Goal: Task Accomplishment & Management: Manage account settings

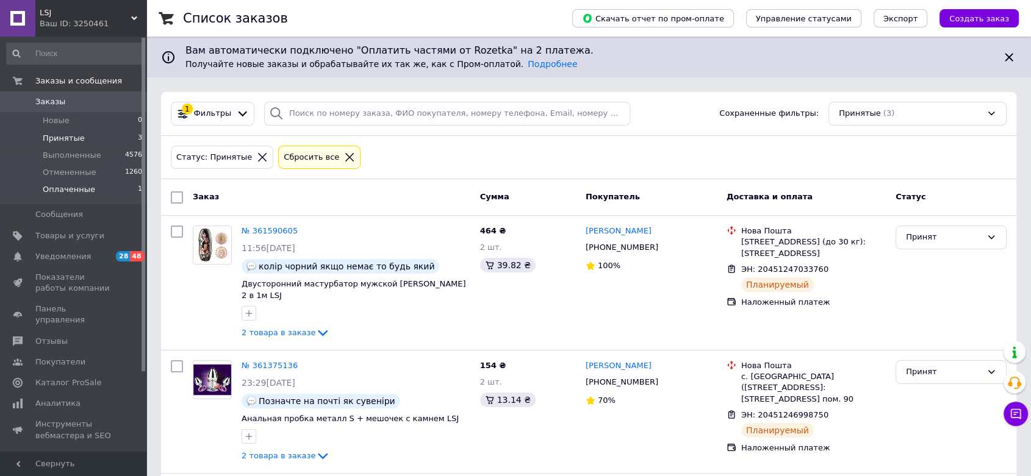
click at [79, 193] on span "Оплаченные" at bounding box center [69, 189] width 52 height 11
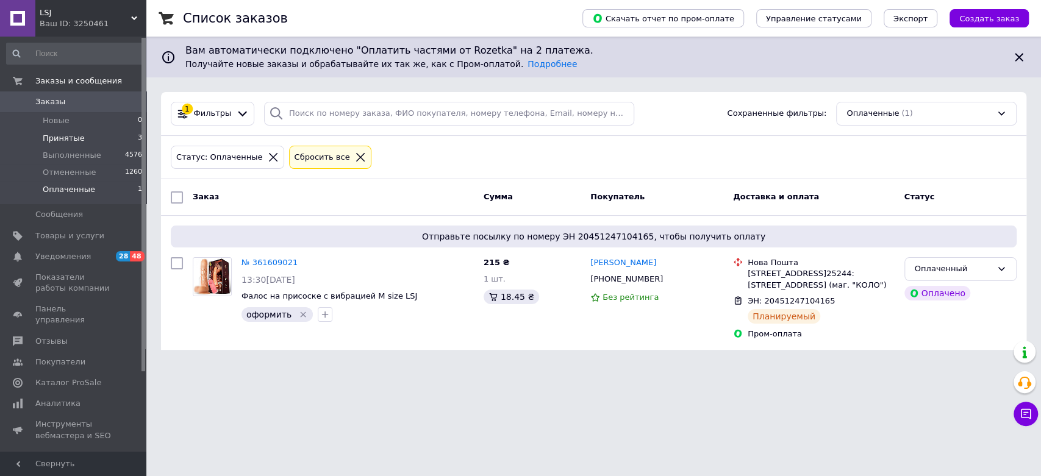
click at [63, 134] on span "Принятые" at bounding box center [64, 138] width 42 height 11
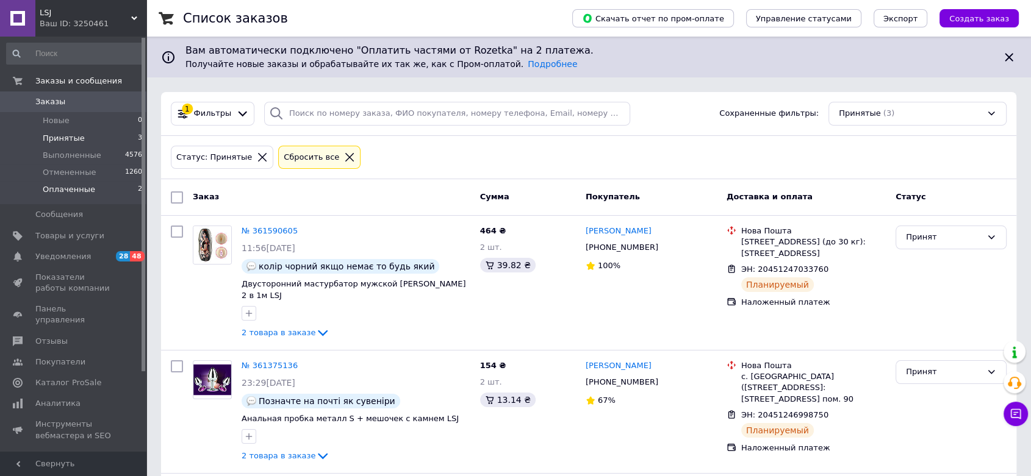
click at [104, 190] on li "Оплаченные 2" at bounding box center [74, 192] width 149 height 23
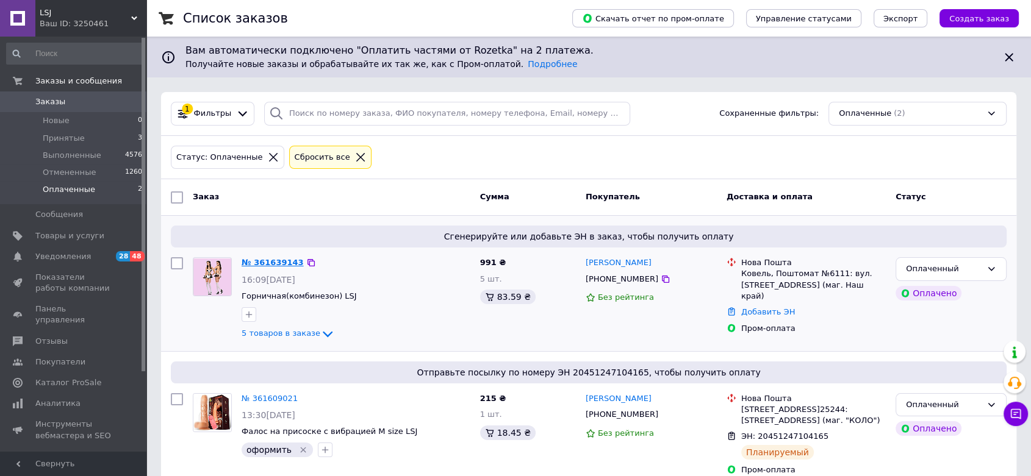
click at [268, 265] on link "№ 361639143" at bounding box center [273, 262] width 62 height 9
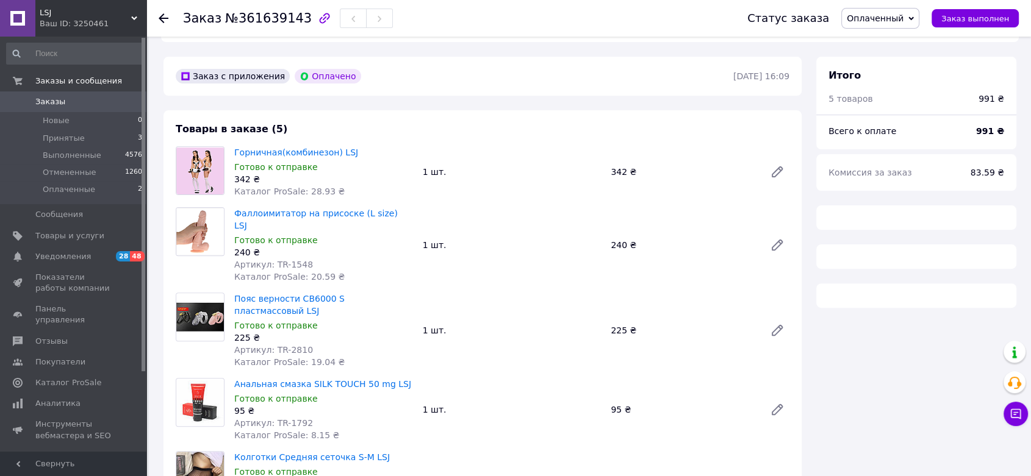
scroll to position [339, 0]
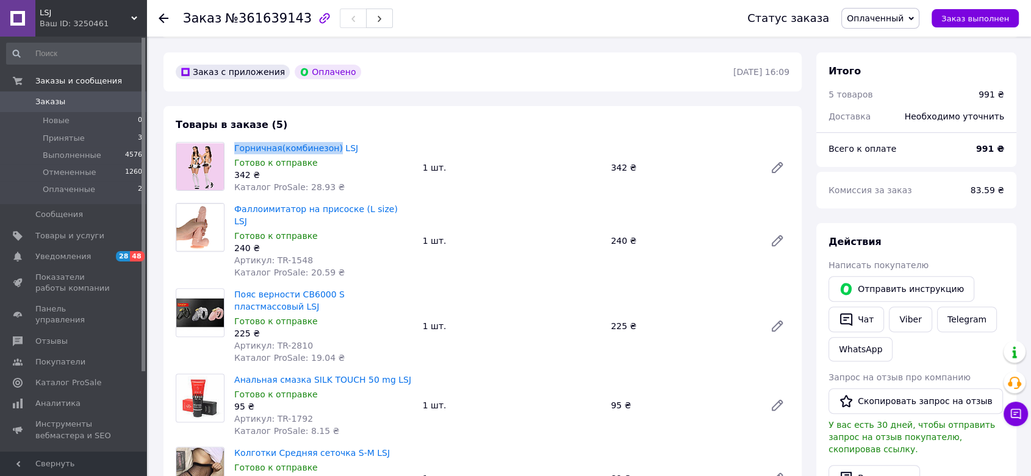
drag, startPoint x: 232, startPoint y: 125, endPoint x: 329, endPoint y: 110, distance: 98.7
click at [329, 110] on div "Товары в заказе (5) Горничная(комбинезон) LSJ Готово к отправке 342 ₴ Каталог P…" at bounding box center [483, 325] width 638 height 439
copy link "Горничная(комбинезон)"
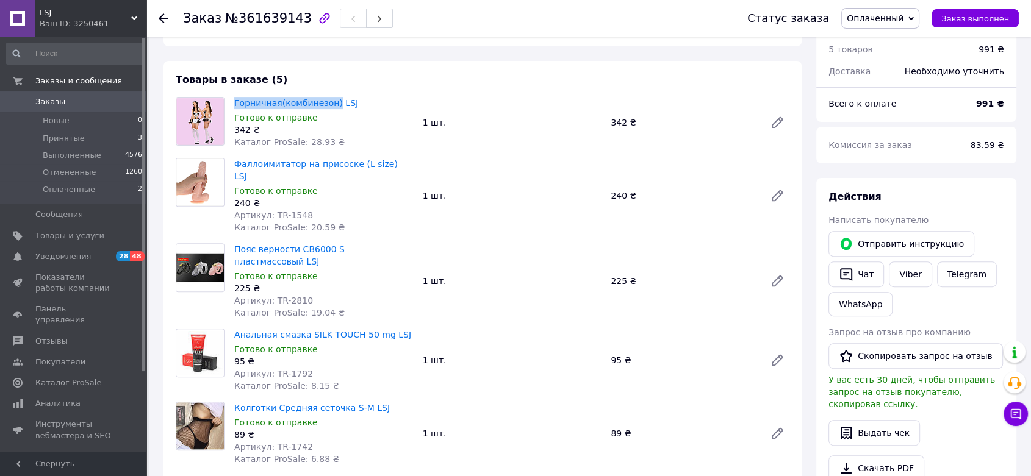
scroll to position [406, 0]
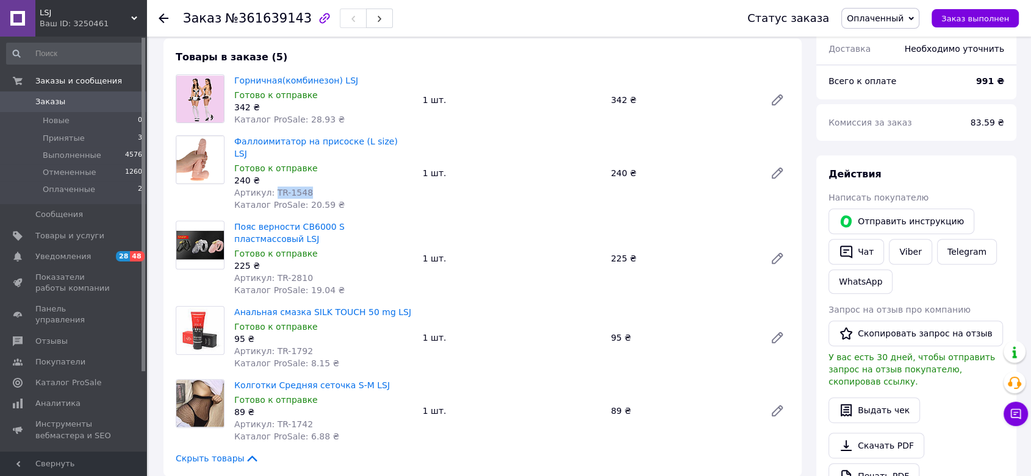
drag, startPoint x: 272, startPoint y: 156, endPoint x: 304, endPoint y: 156, distance: 32.3
click at [304, 187] on div "Артикул: TR-1548" at bounding box center [323, 193] width 179 height 12
copy span "TR-1548"
drag, startPoint x: 228, startPoint y: 54, endPoint x: 281, endPoint y: 48, distance: 52.8
click at [281, 74] on div "Горничная(комбинезон) LSJ Готово к отправке 342 ₴ Каталог ProSale: 28.93 ₴ 1 шт…" at bounding box center [483, 99] width 624 height 51
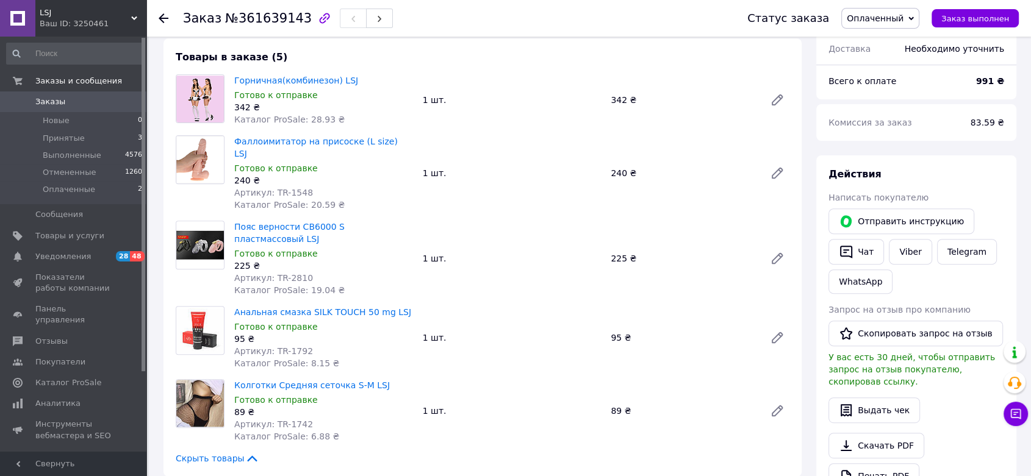
click at [355, 101] on div "342 ₴" at bounding box center [323, 107] width 179 height 12
drag, startPoint x: 232, startPoint y: 62, endPoint x: 329, endPoint y: 56, distance: 96.6
click at [329, 72] on div "Горничная(комбинезон) LSJ Готово к отправке 342 ₴ Каталог ProSale: 28.93 ₴" at bounding box center [323, 100] width 189 height 56
copy link "Горничная(комбинезон)"
drag, startPoint x: 271, startPoint y: 225, endPoint x: 319, endPoint y: 226, distance: 48.2
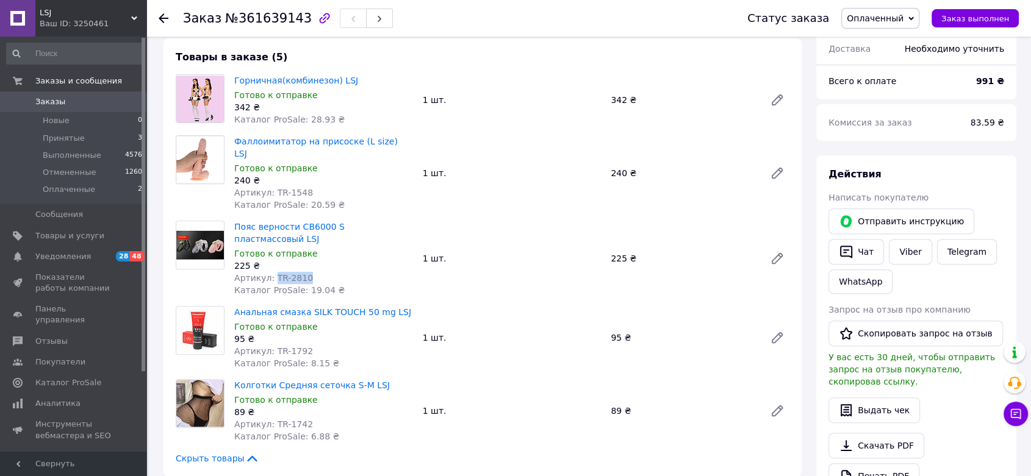
click at [319, 272] on div "Артикул: TR-2810" at bounding box center [323, 278] width 179 height 12
copy span "TR-2810"
drag, startPoint x: 271, startPoint y: 303, endPoint x: 310, endPoint y: 304, distance: 38.4
click at [310, 345] on div "Артикул: TR-1792" at bounding box center [323, 351] width 179 height 12
copy span "TR-1792"
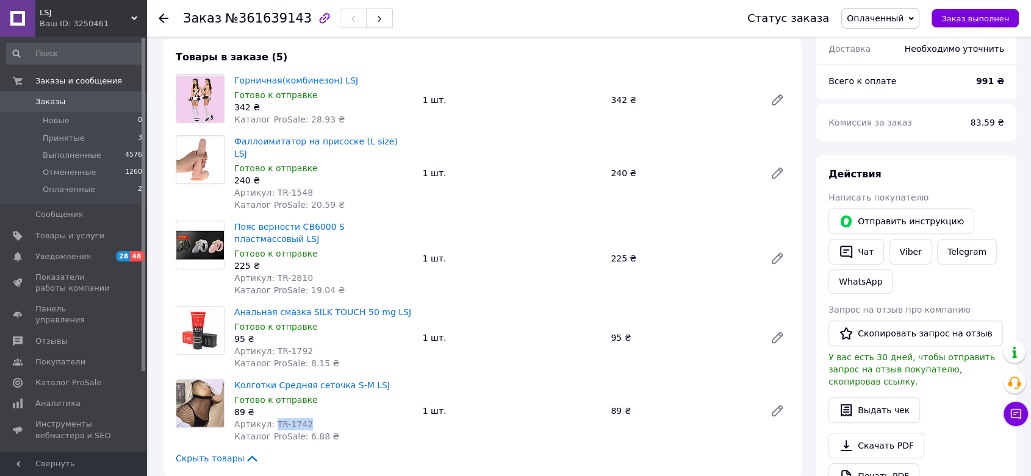
drag, startPoint x: 271, startPoint y: 373, endPoint x: 309, endPoint y: 375, distance: 37.8
click at [309, 419] on div "Артикул: TR-1742" at bounding box center [323, 425] width 179 height 12
copy span "TR-1742"
click at [913, 239] on link "Viber" at bounding box center [910, 252] width 43 height 26
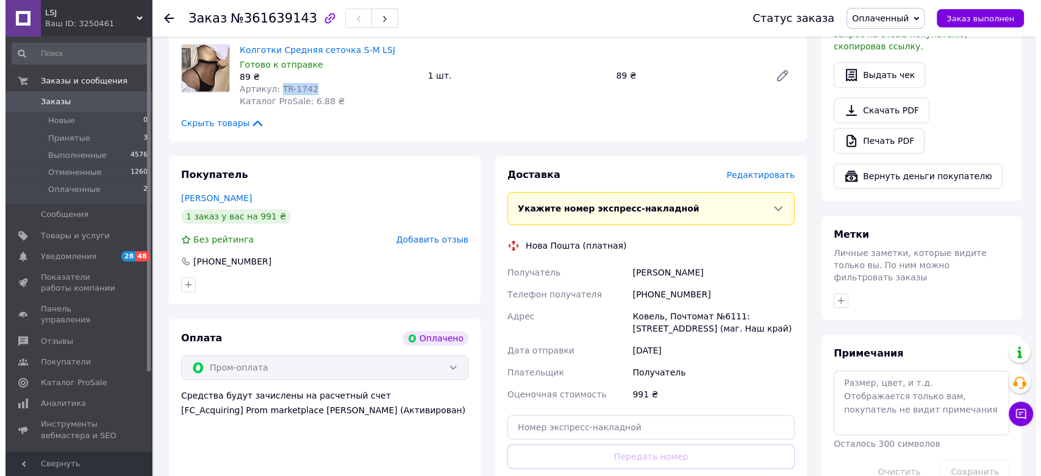
scroll to position [746, 0]
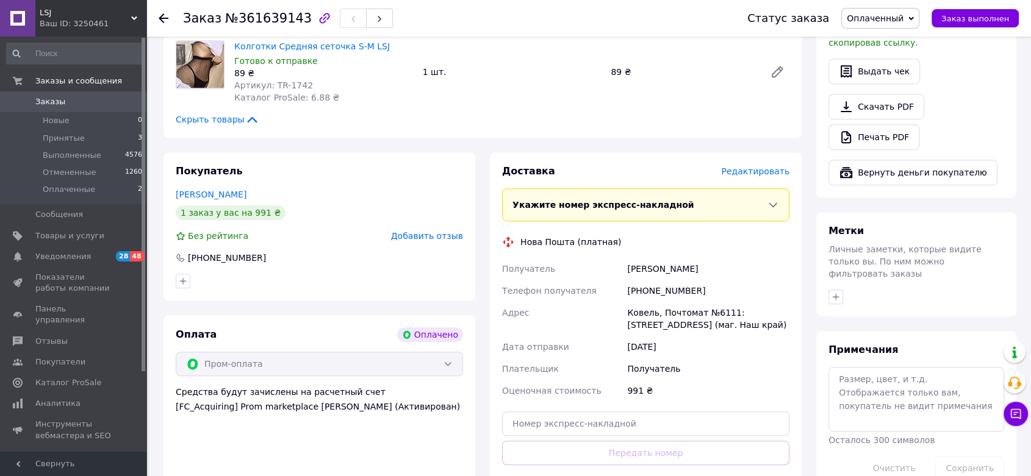
click at [754, 167] on span "Редактировать" at bounding box center [755, 172] width 68 height 10
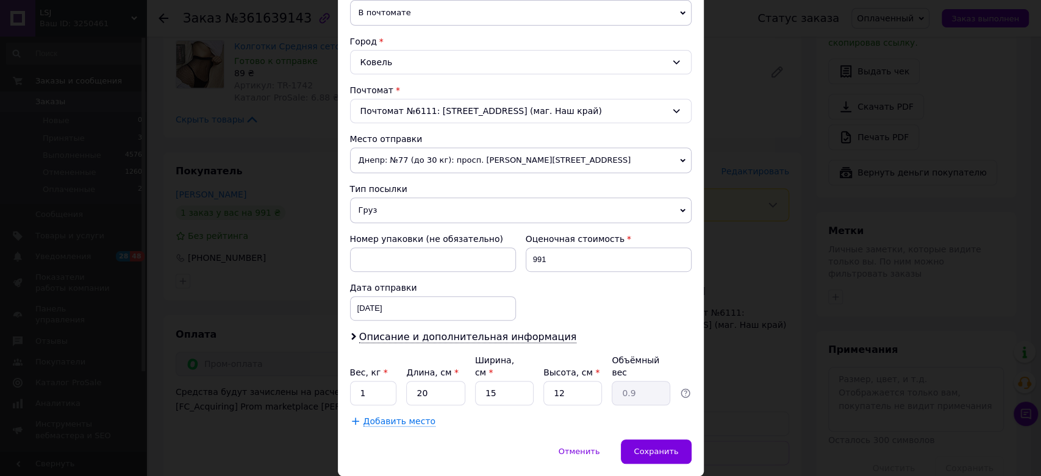
scroll to position [331, 0]
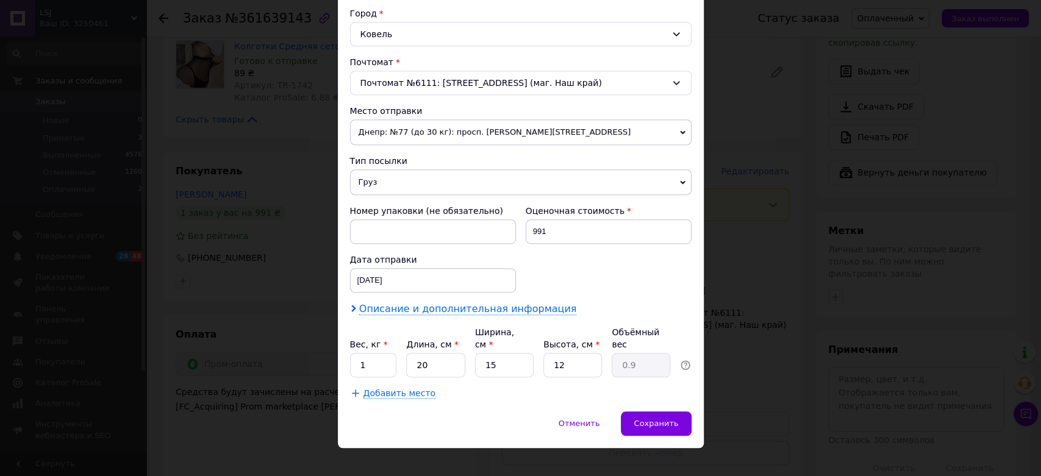
click at [425, 309] on span "Описание и дополнительная информация" at bounding box center [468, 309] width 218 height 12
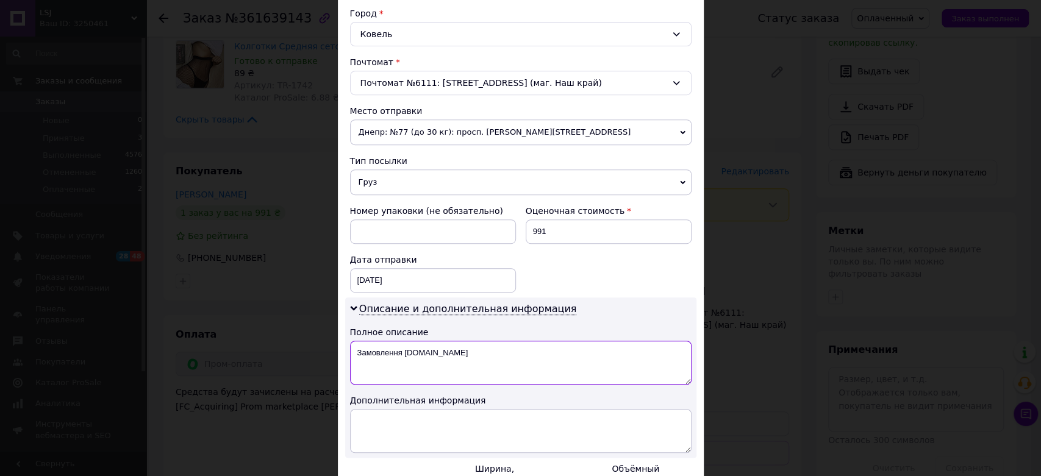
click at [423, 347] on textarea "Замовлення [DOMAIN_NAME]" at bounding box center [521, 363] width 342 height 44
type textarea "Товари для дому"
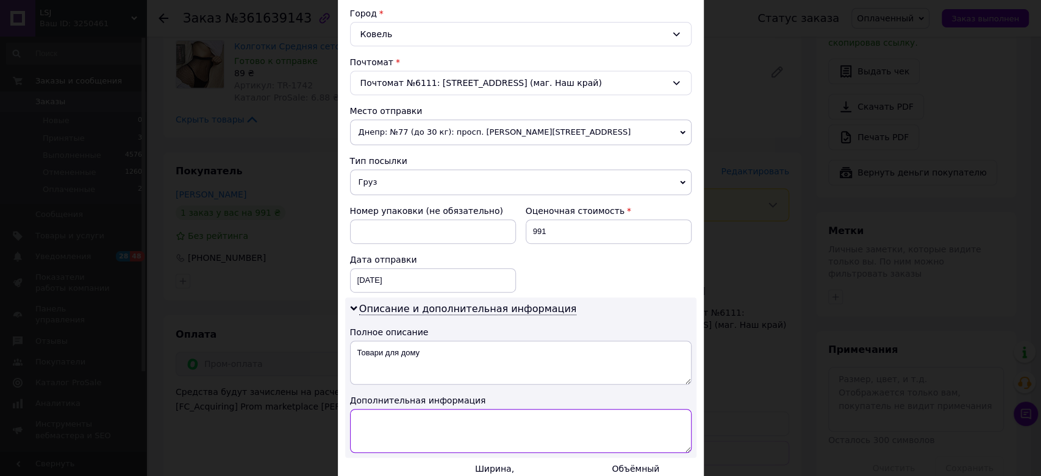
click at [376, 420] on textarea at bounding box center [521, 431] width 342 height 44
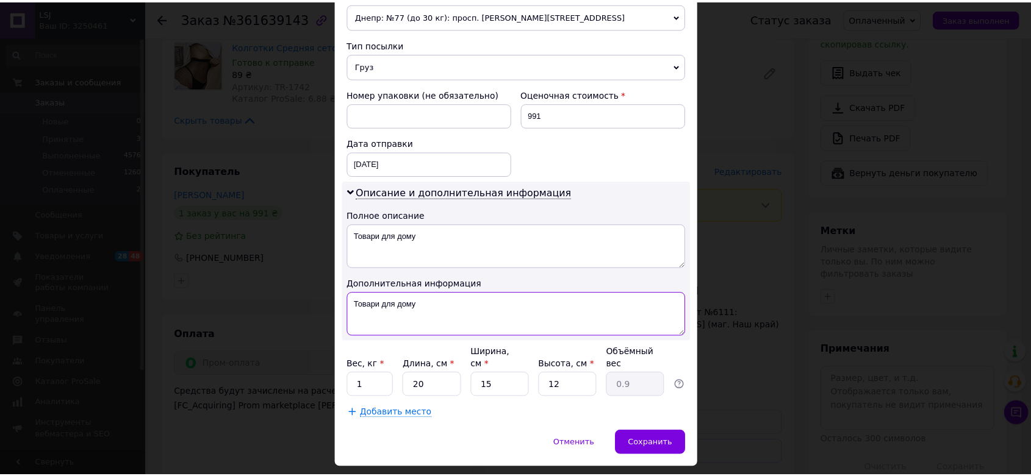
scroll to position [468, 0]
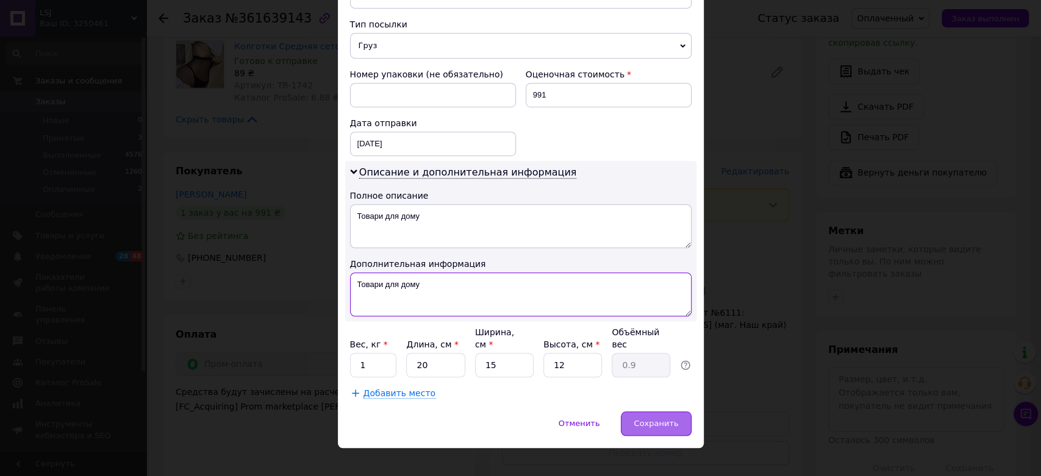
type textarea "Товари для дому"
click at [649, 419] on span "Сохранить" at bounding box center [656, 423] width 45 height 9
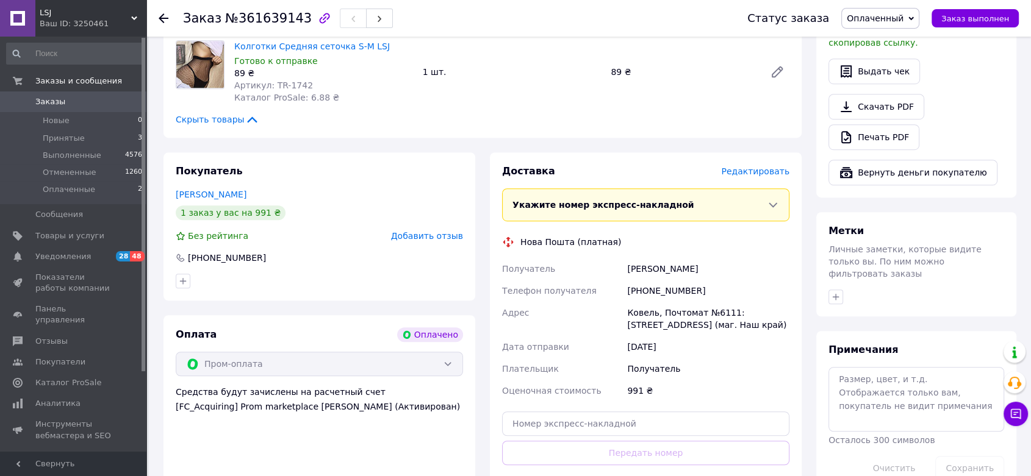
click at [833, 292] on icon "button" at bounding box center [836, 297] width 10 height 10
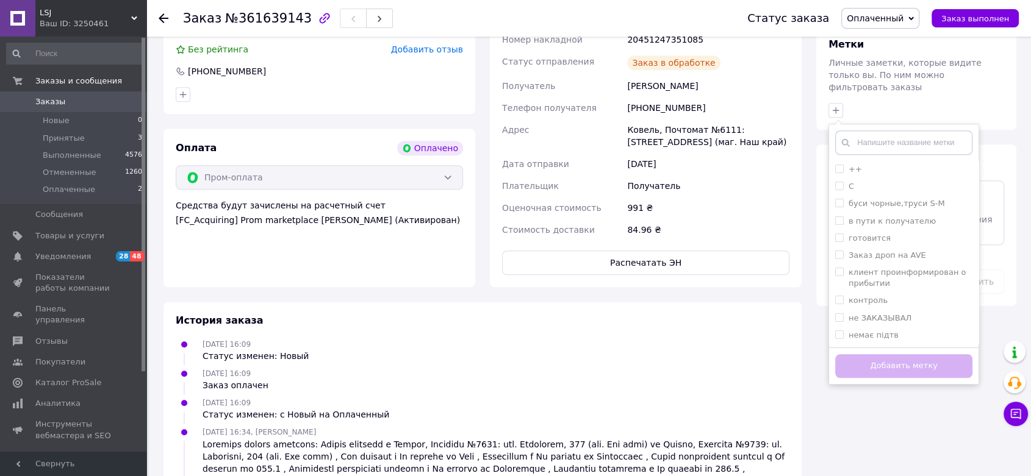
scroll to position [949, 0]
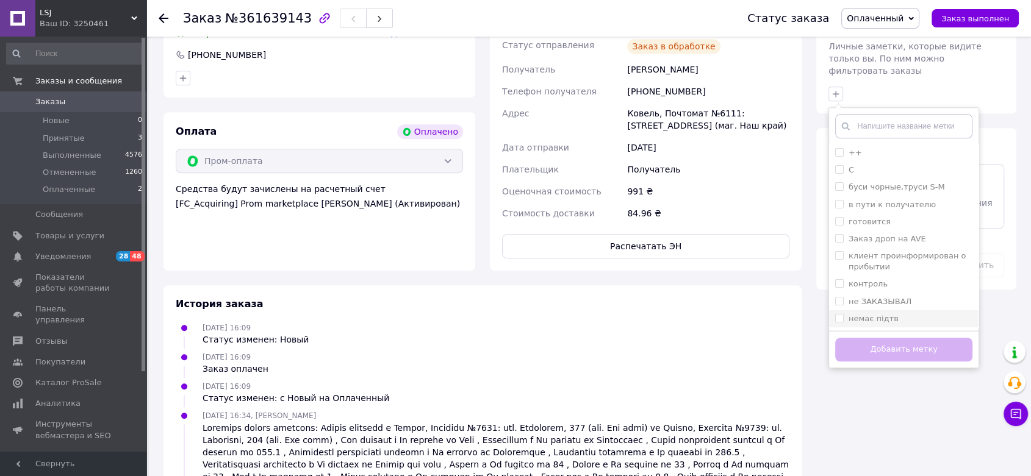
click at [840, 314] on input "немає підтв" at bounding box center [839, 318] width 8 height 8
checkbox input "true"
click at [857, 338] on button "Добавить метку" at bounding box center [903, 350] width 137 height 24
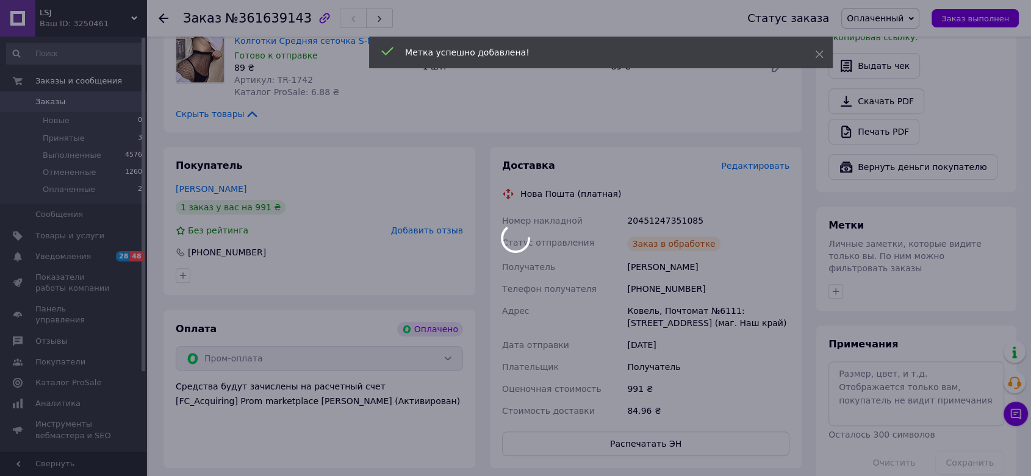
scroll to position [746, 0]
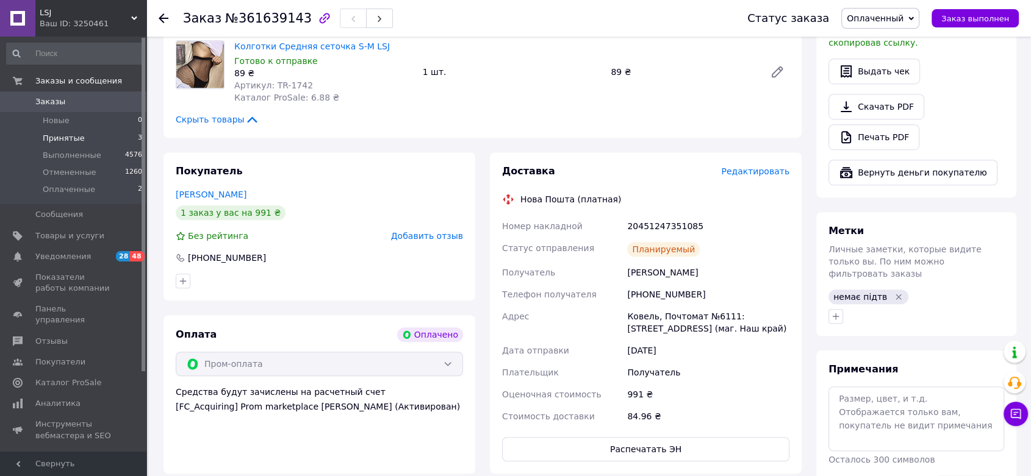
click at [65, 140] on span "Принятые" at bounding box center [64, 138] width 42 height 11
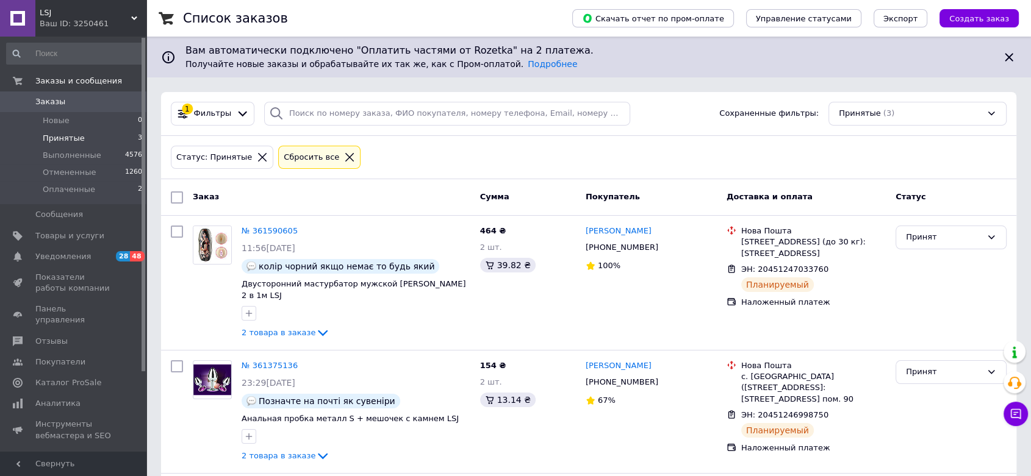
drag, startPoint x: 405, startPoint y: 110, endPoint x: 361, endPoint y: 197, distance: 97.4
click at [361, 197] on div "Заказ" at bounding box center [331, 198] width 287 height 22
click at [195, 415] on div at bounding box center [212, 412] width 49 height 113
click at [92, 192] on li "Оплаченные 2" at bounding box center [74, 192] width 149 height 23
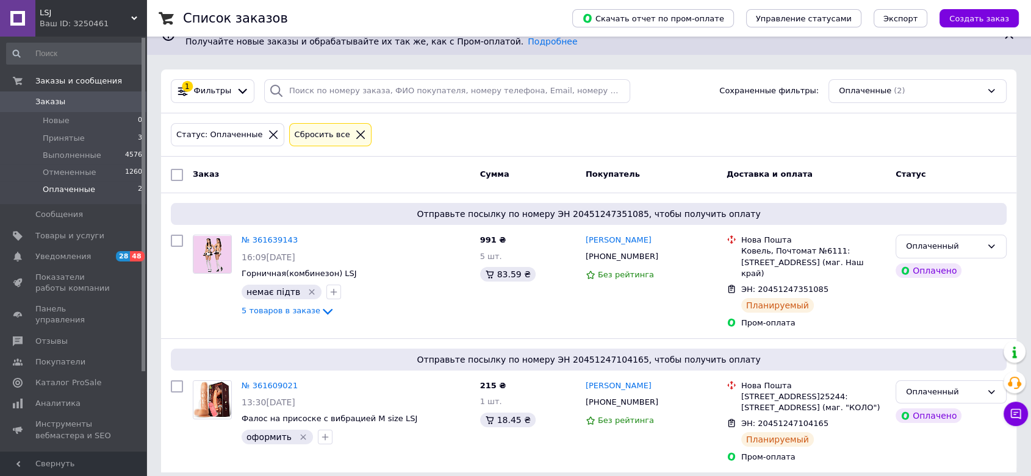
scroll to position [34, 0]
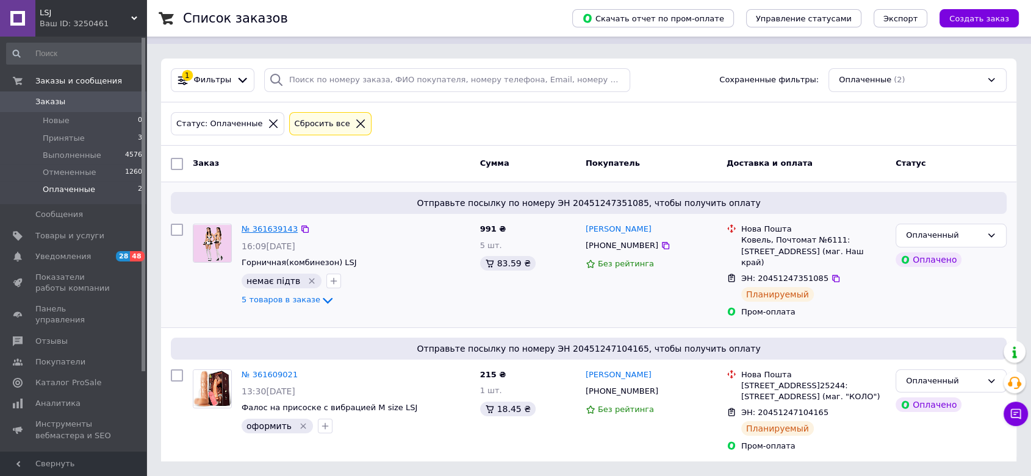
click at [268, 225] on link "№ 361639143" at bounding box center [270, 229] width 56 height 9
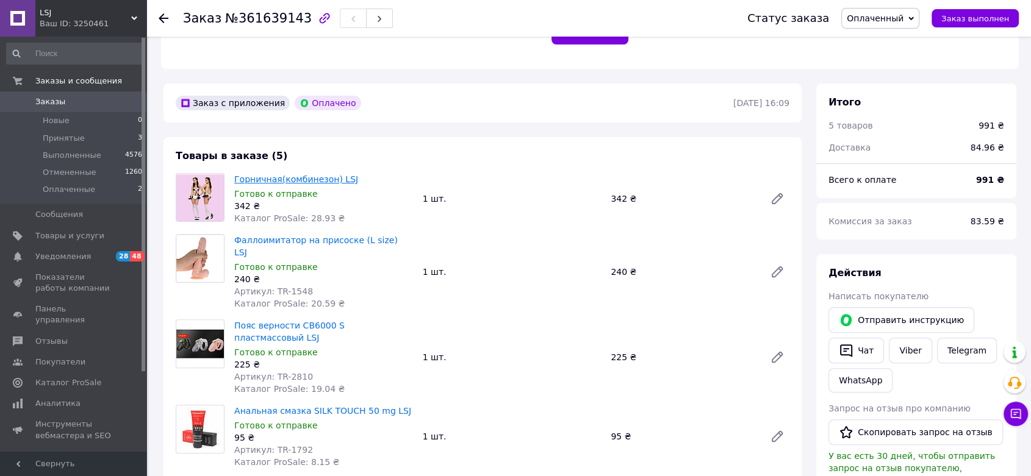
scroll to position [305, 0]
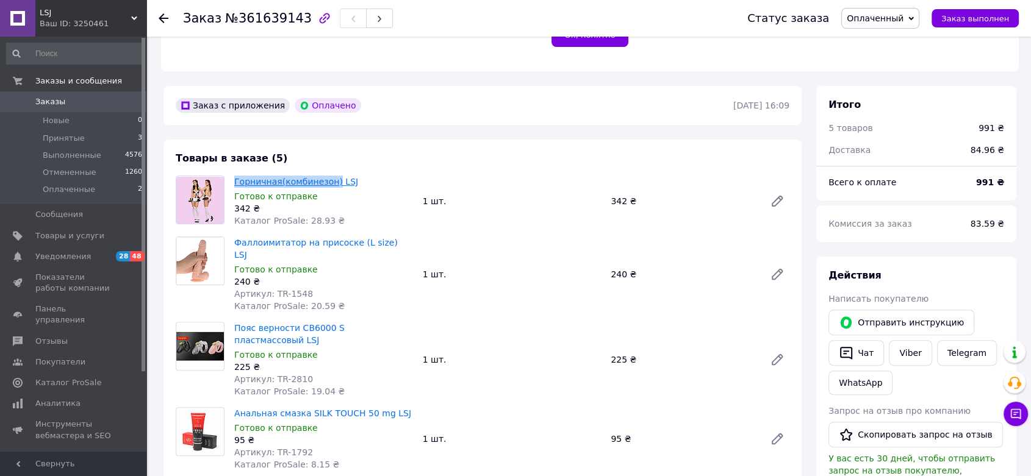
drag, startPoint x: 232, startPoint y: 160, endPoint x: 329, endPoint y: 157, distance: 97.1
click at [329, 173] on div "Горничная(комбинезон) LSJ Готово к отправке 342 ₴ Каталог ProSale: 28.93 ₴" at bounding box center [323, 201] width 189 height 56
copy link "Горничная(комбинезон)"
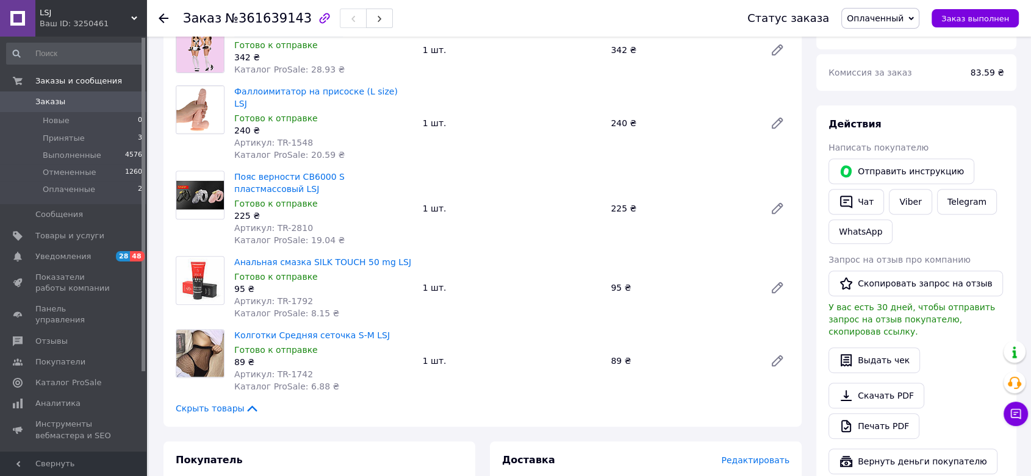
scroll to position [464, 0]
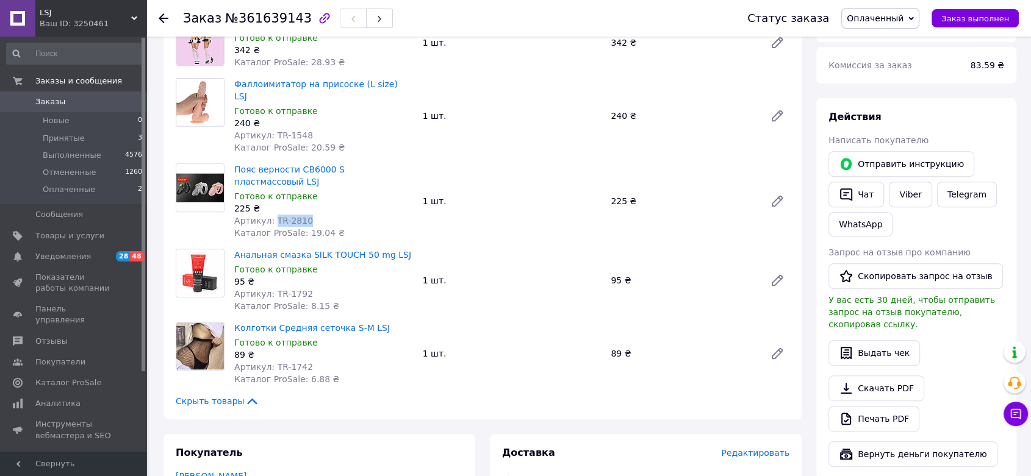
drag, startPoint x: 271, startPoint y: 170, endPoint x: 309, endPoint y: 171, distance: 38.5
click at [309, 215] on div "Артикул: TR-2810" at bounding box center [323, 221] width 179 height 12
copy span "TR-2810"
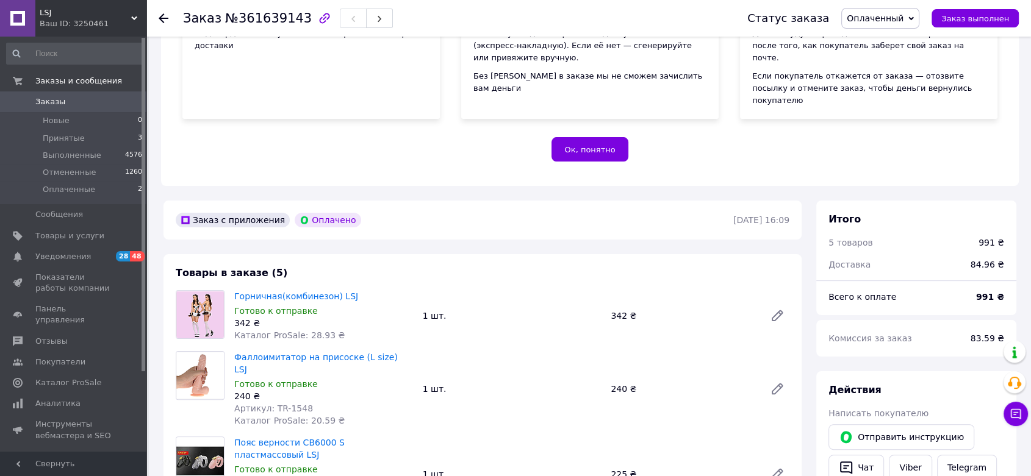
scroll to position [187, 0]
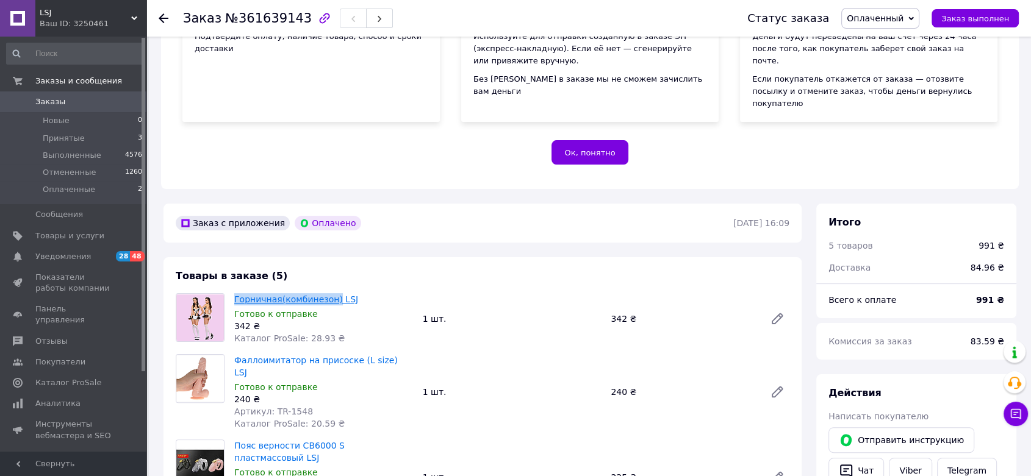
drag, startPoint x: 231, startPoint y: 279, endPoint x: 329, endPoint y: 277, distance: 98.9
click at [329, 291] on div "Горничная(комбинезон) LSJ Готово к отправке 342 ₴ Каталог ProSale: 28.93 ₴" at bounding box center [323, 319] width 189 height 56
copy link "Горничная(комбинезон)"
click at [106, 131] on li "Принятые 3" at bounding box center [74, 138] width 149 height 17
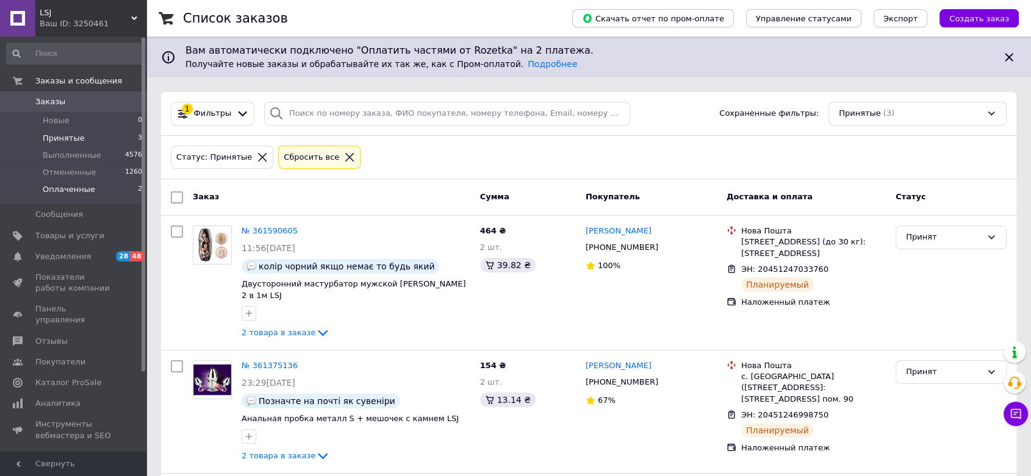
click at [89, 189] on li "Оплаченные 2" at bounding box center [74, 192] width 149 height 23
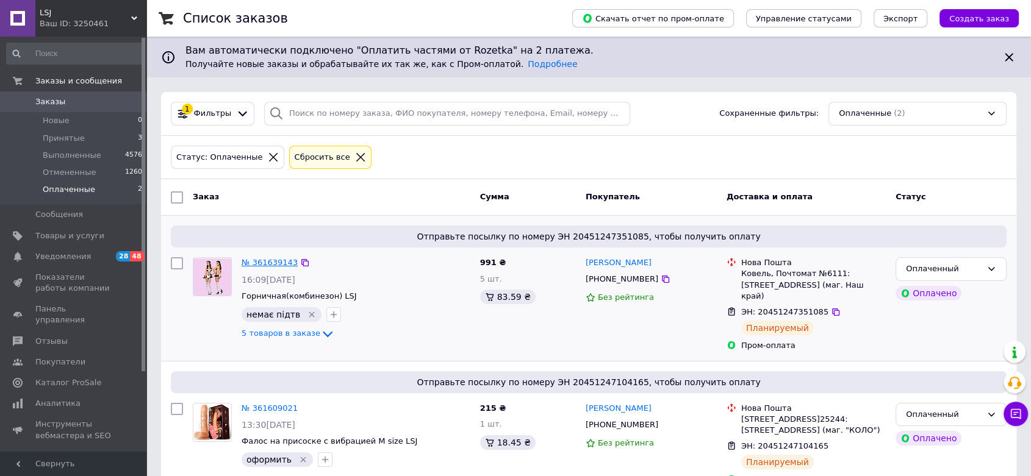
click at [277, 260] on link "№ 361639143" at bounding box center [270, 262] width 56 height 9
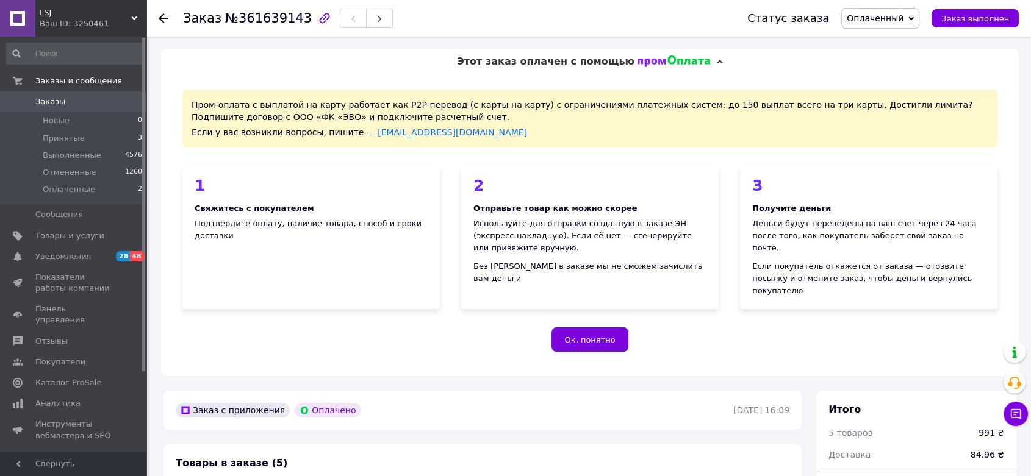
click at [63, 14] on span "LSJ" at bounding box center [86, 12] width 92 height 11
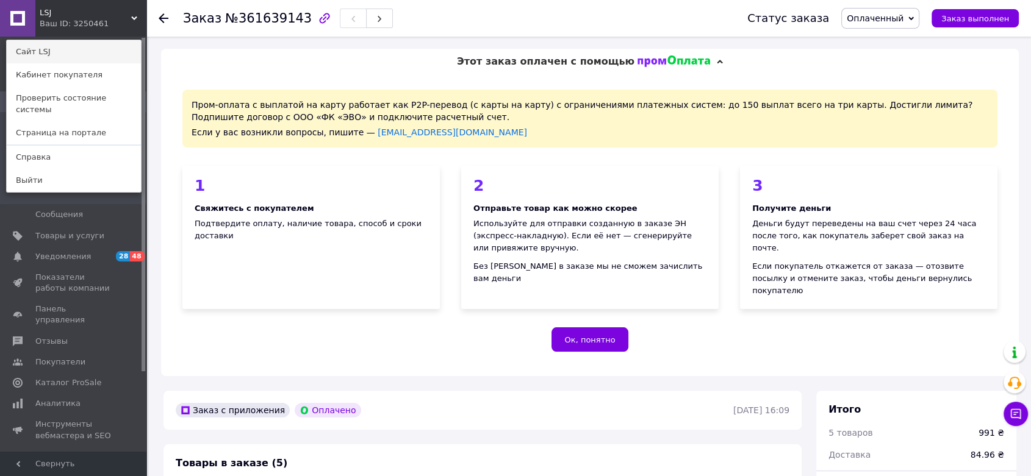
click at [51, 58] on link "Сайт LSJ" at bounding box center [74, 51] width 134 height 23
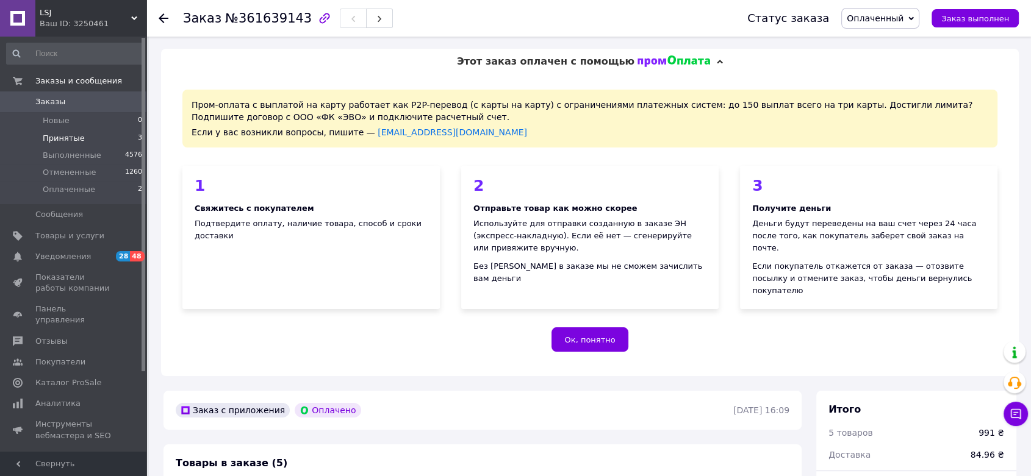
click at [115, 131] on li "Принятые 3" at bounding box center [74, 138] width 149 height 17
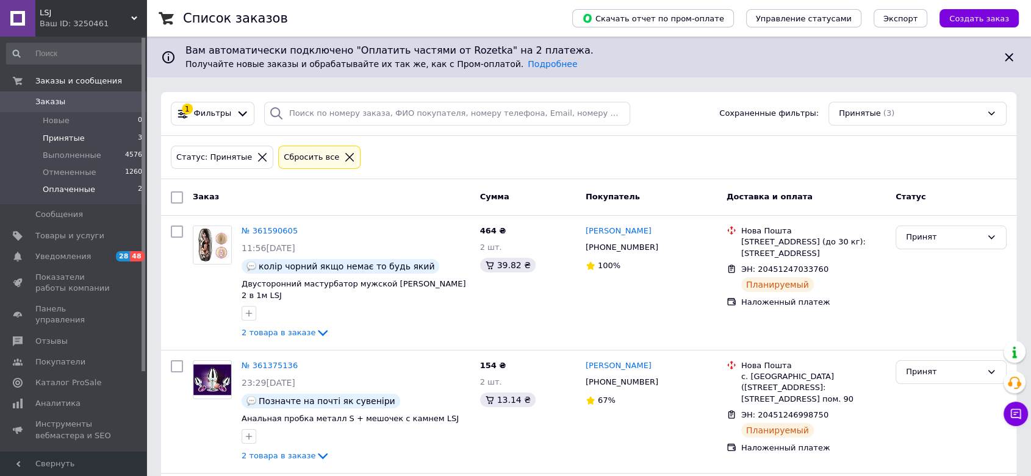
click at [97, 197] on li "Оплаченные 2" at bounding box center [74, 192] width 149 height 23
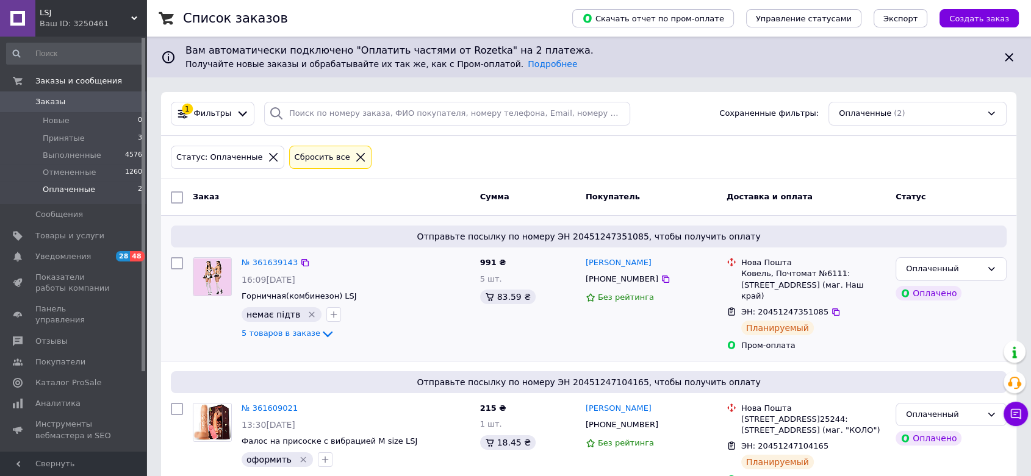
click at [307, 311] on icon "Удалить метку" at bounding box center [312, 315] width 10 height 10
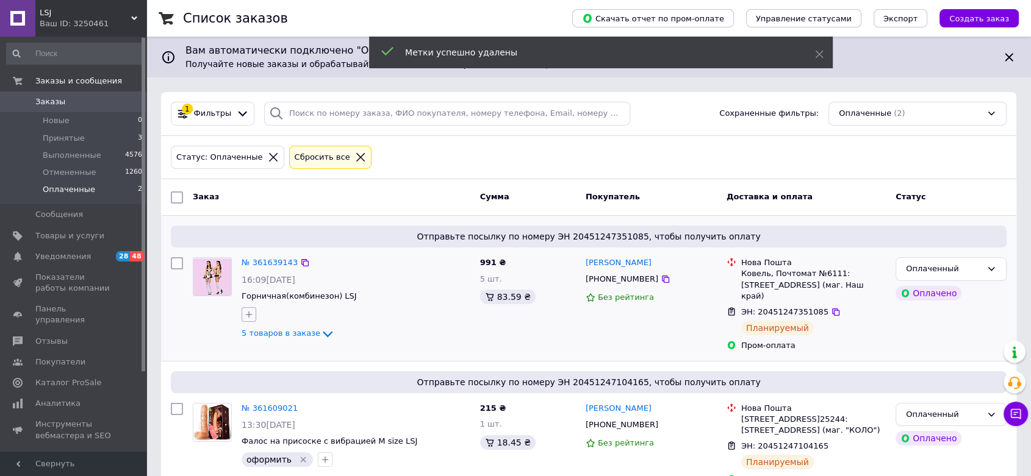
click at [248, 312] on icon "button" at bounding box center [249, 315] width 10 height 10
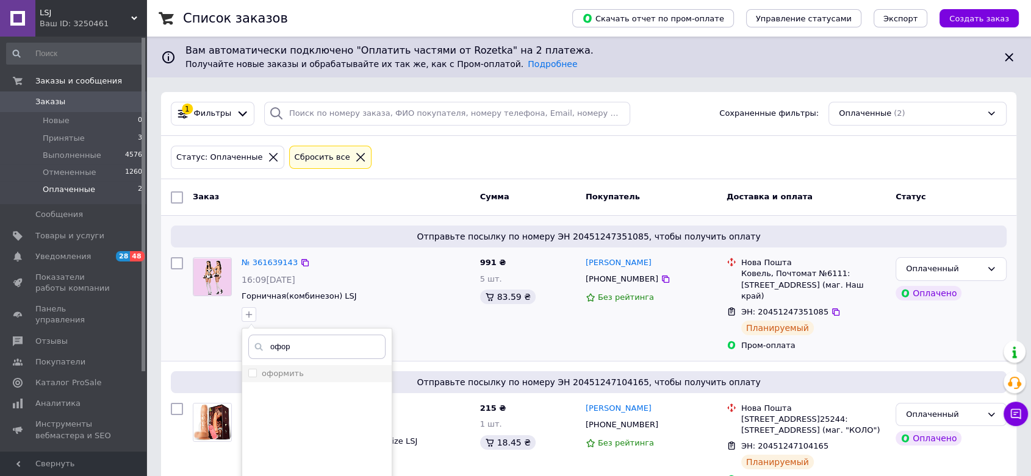
type input "офор"
click at [252, 371] on input "оформить" at bounding box center [252, 373] width 8 height 8
checkbox input "true"
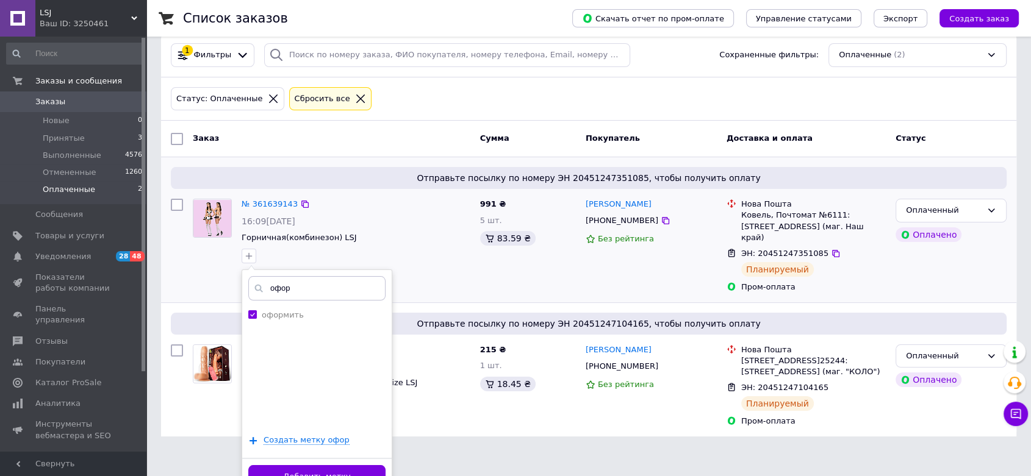
scroll to position [68, 0]
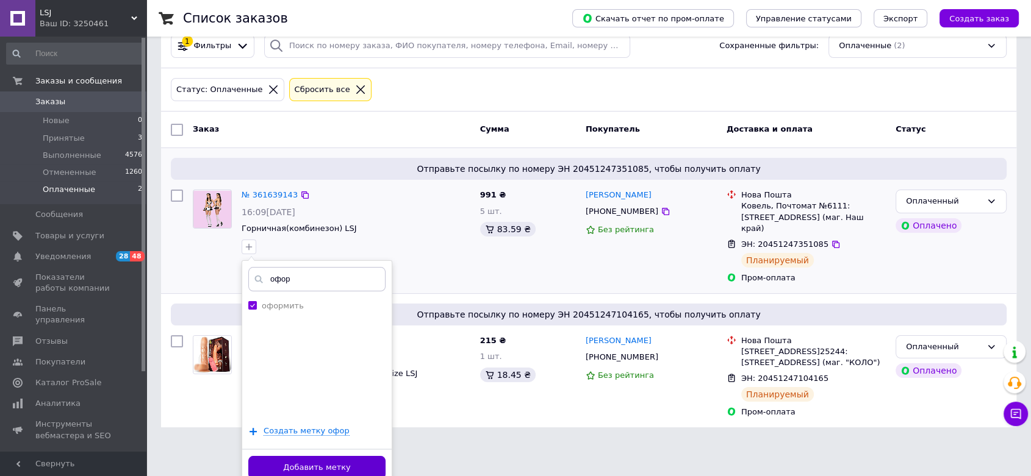
click at [290, 464] on button "Добавить метку" at bounding box center [316, 468] width 137 height 24
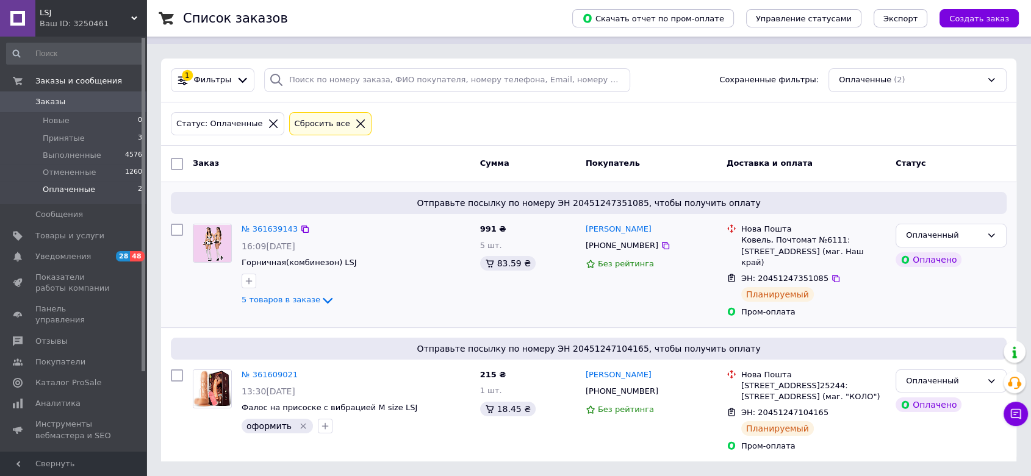
scroll to position [34, 0]
